Goal: Find specific page/section: Find specific page/section

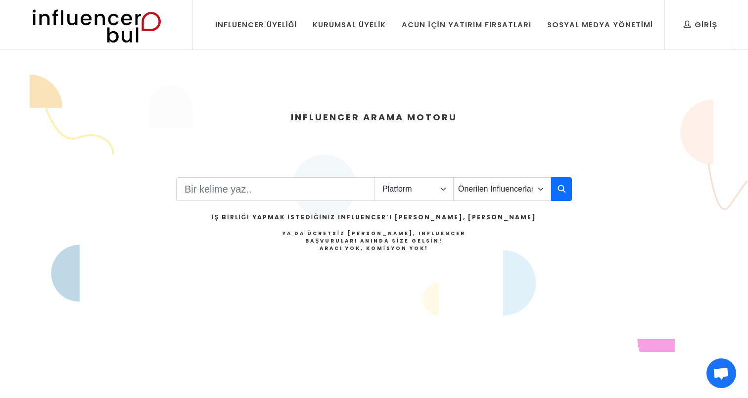
scroll to position [0, 0]
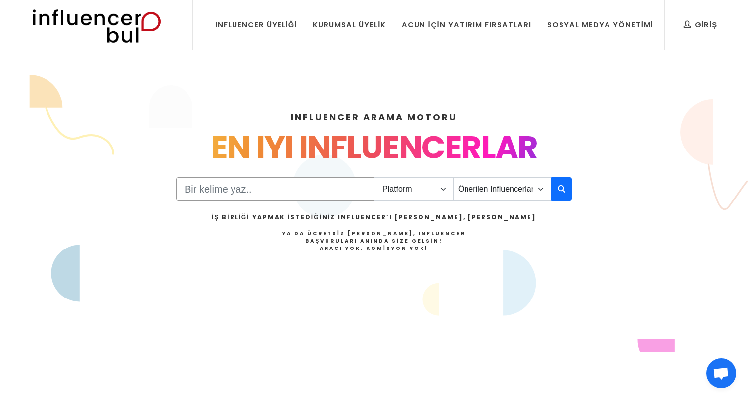
click at [293, 190] on input "Search" at bounding box center [275, 189] width 198 height 24
select select "1"
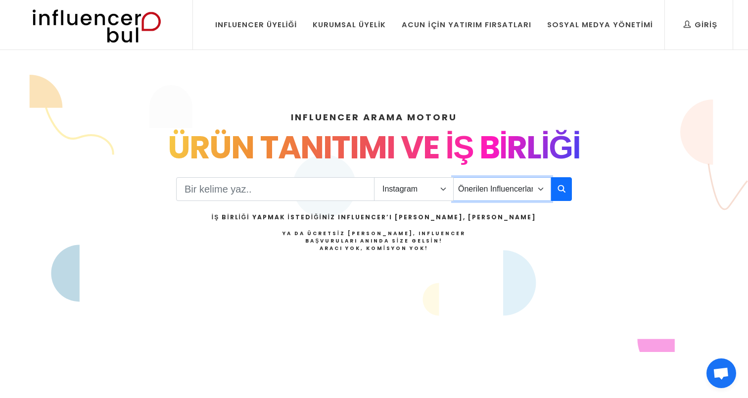
select select "1"
click at [562, 195] on button "button" at bounding box center [561, 189] width 21 height 24
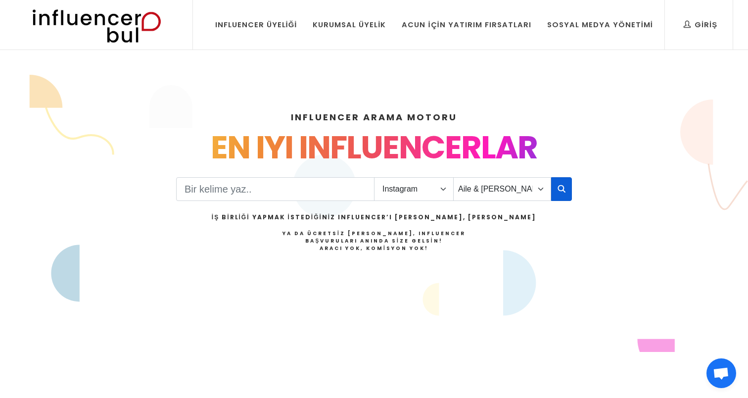
click at [567, 189] on button "button" at bounding box center [561, 189] width 21 height 24
click at [274, 18] on link "Influencer Üyeliği" at bounding box center [256, 24] width 97 height 49
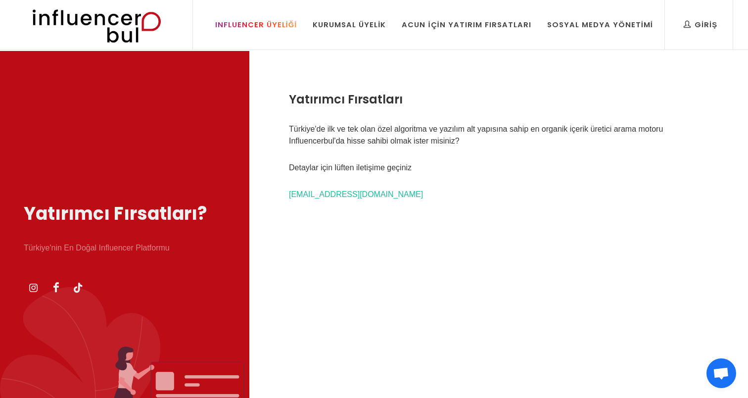
click at [281, 22] on div "Influencer Üyeliği" at bounding box center [256, 24] width 82 height 11
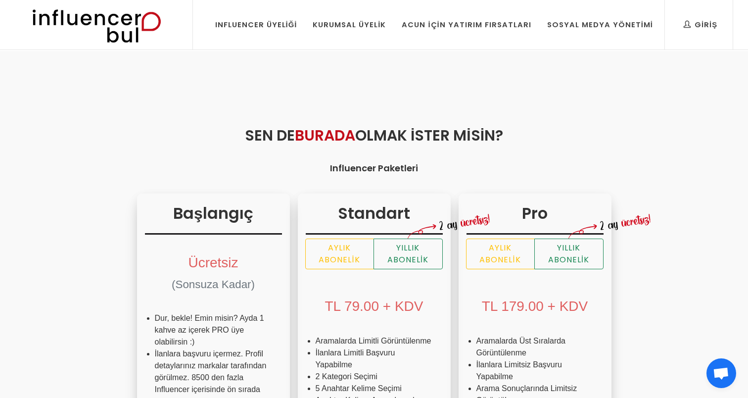
click at [0, 0] on img at bounding box center [0, 0] width 0 height 0
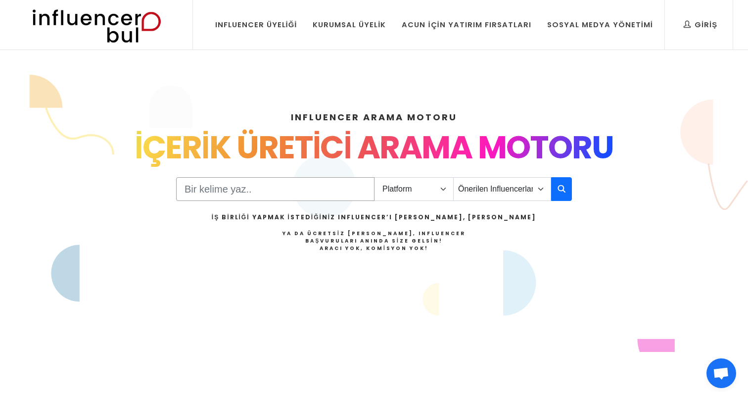
click at [309, 196] on input "Search" at bounding box center [275, 189] width 198 height 24
select select "1"
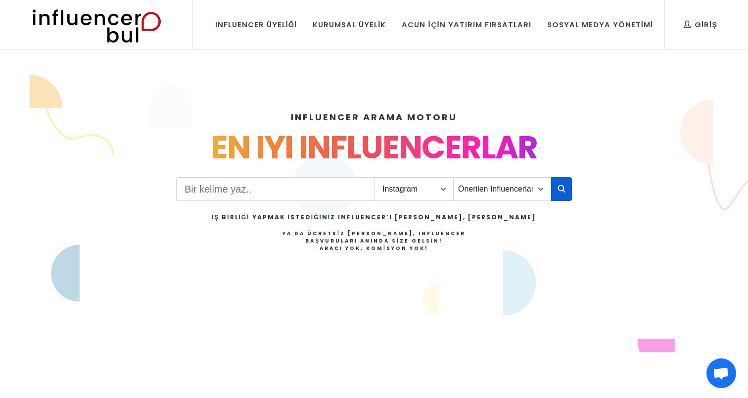
click at [557, 188] on button "button" at bounding box center [561, 189] width 21 height 24
